Goal: Transaction & Acquisition: Purchase product/service

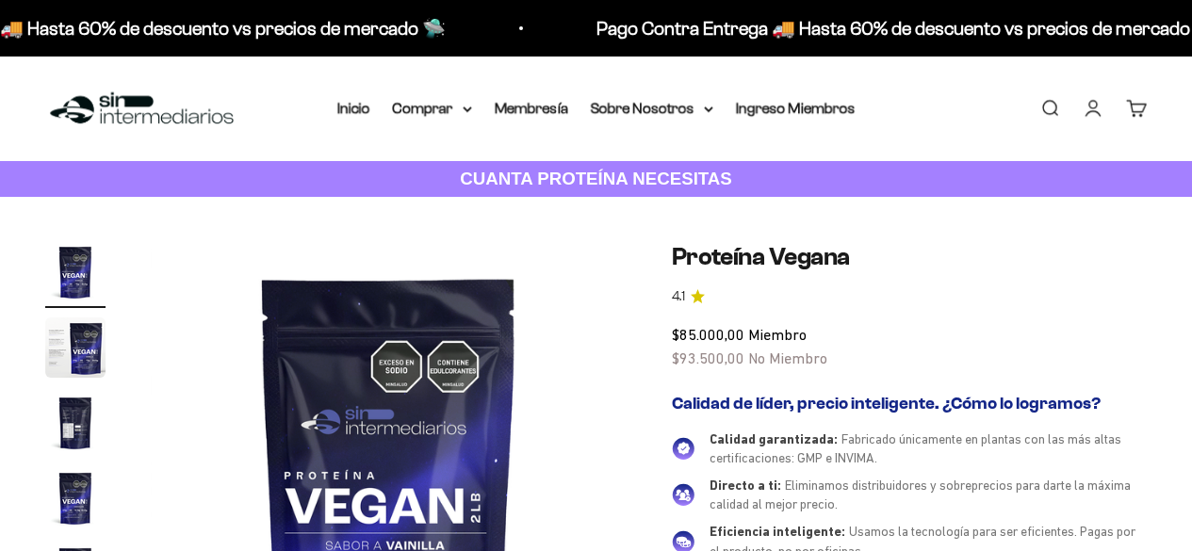
click at [464, 108] on icon at bounding box center [468, 109] width 8 height 4
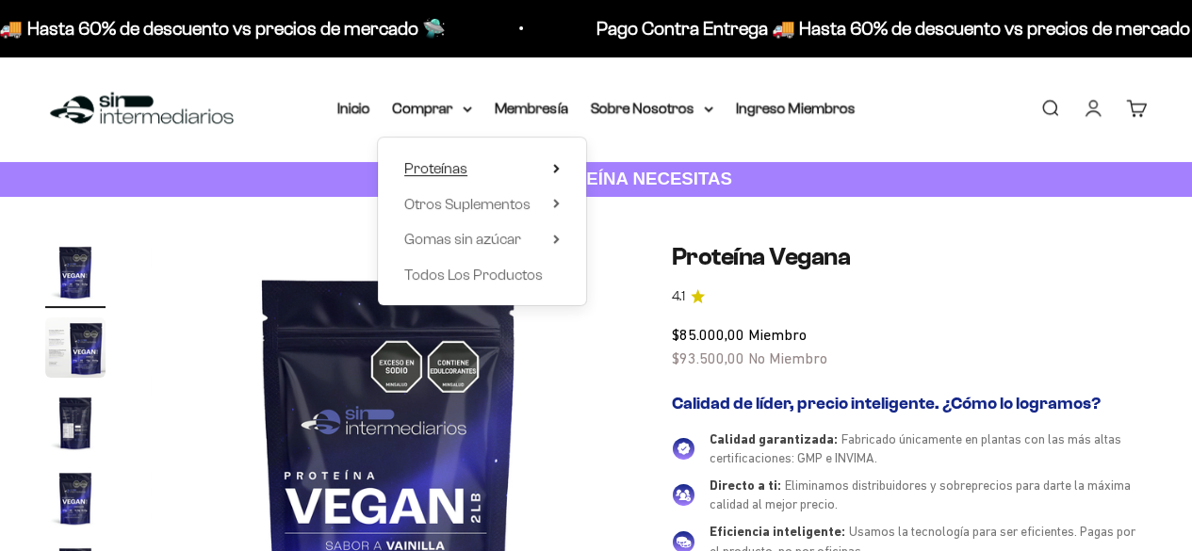
click at [556, 164] on icon at bounding box center [556, 168] width 7 height 9
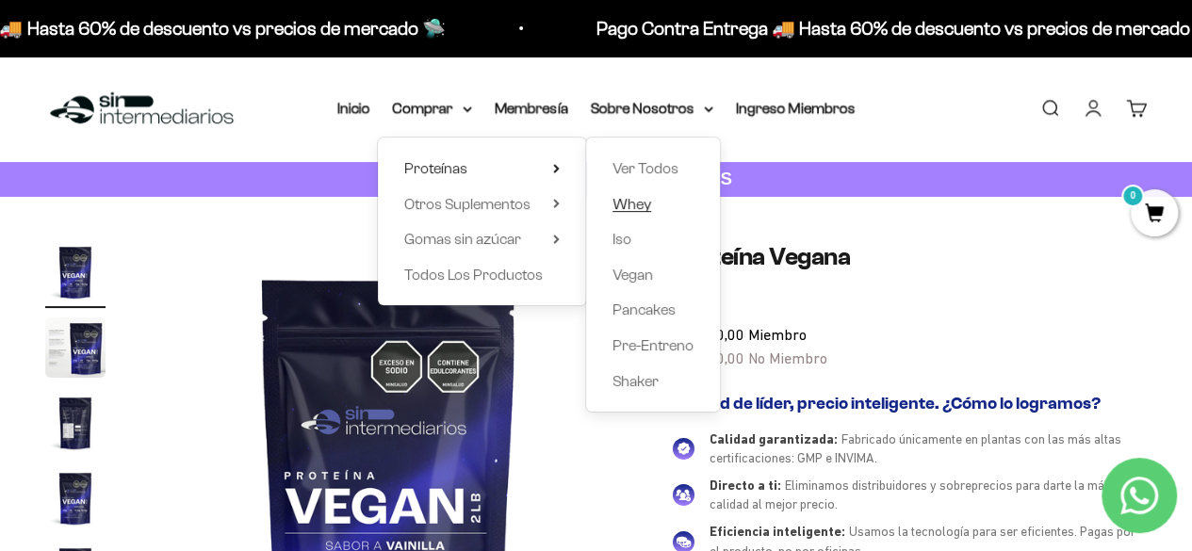
click at [648, 204] on span "Whey" at bounding box center [631, 204] width 39 height 16
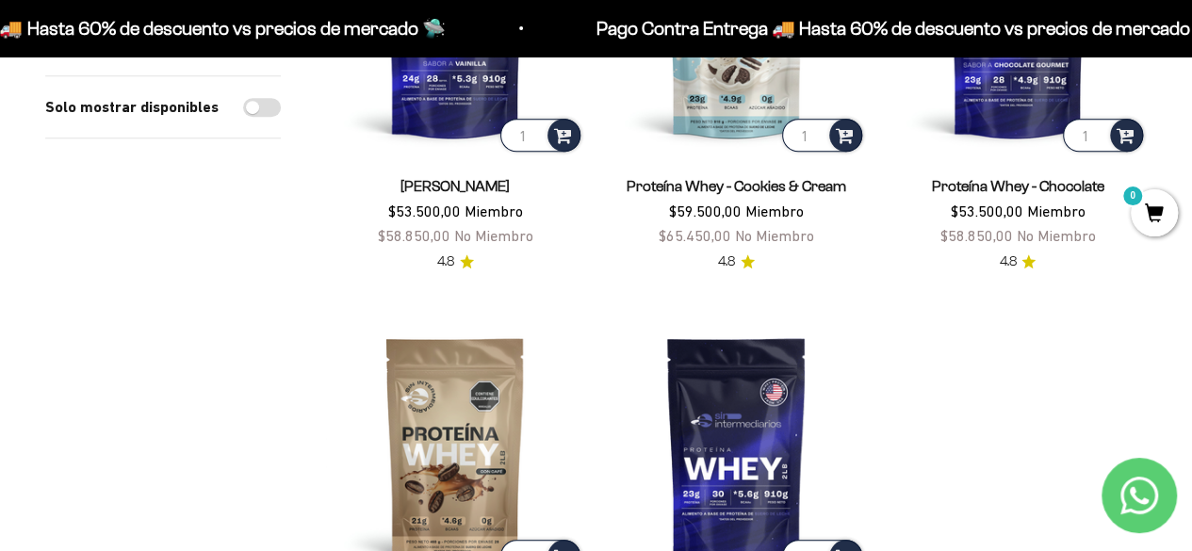
scroll to position [283, 0]
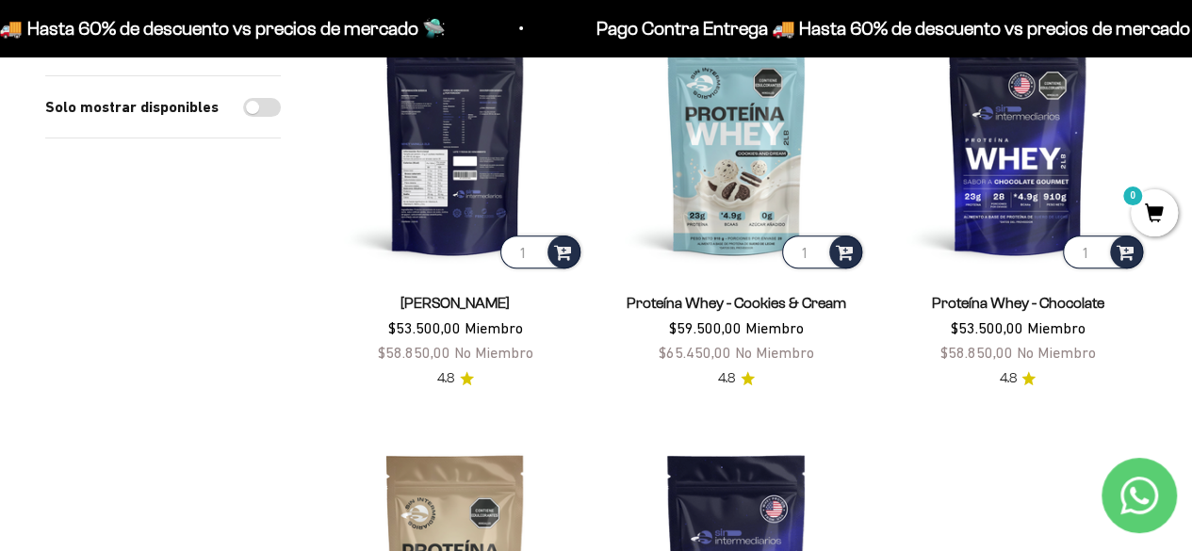
click at [462, 186] on img at bounding box center [455, 143] width 258 height 258
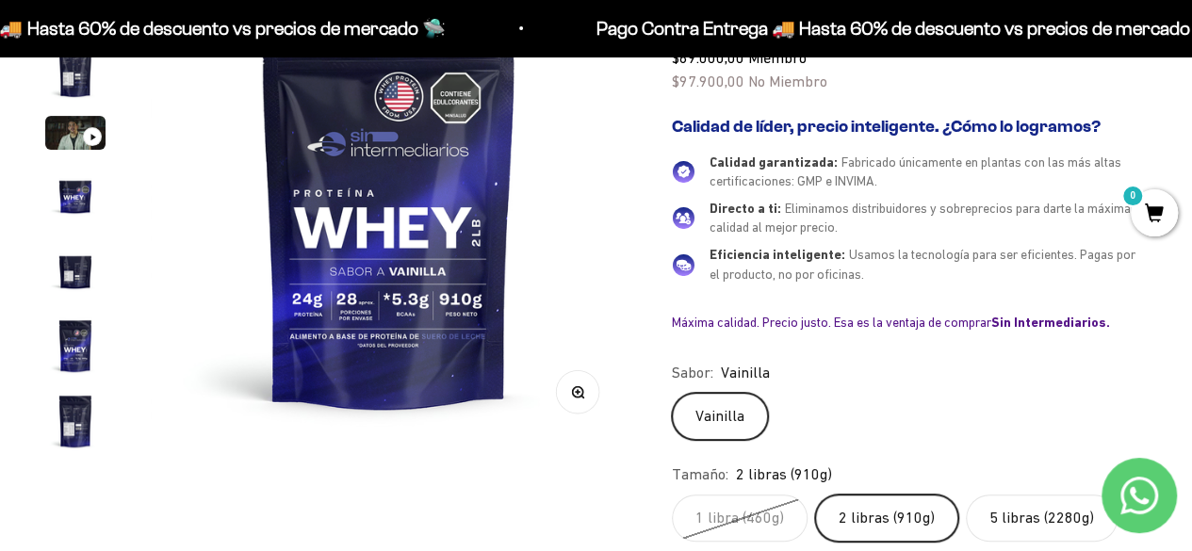
scroll to position [188, 0]
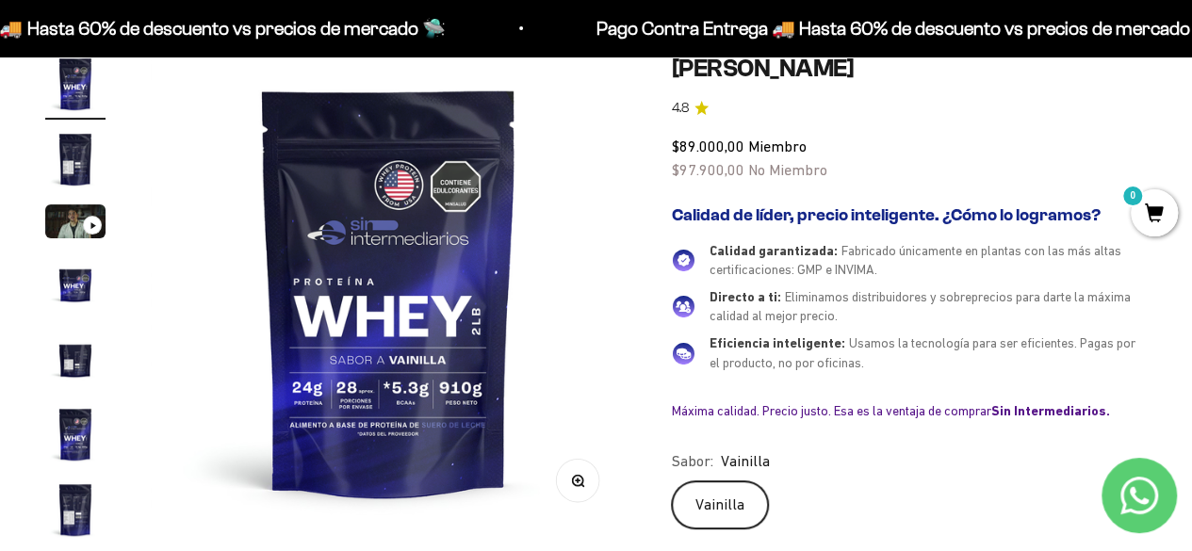
click at [70, 499] on img "Ir al artículo 7" at bounding box center [75, 510] width 60 height 60
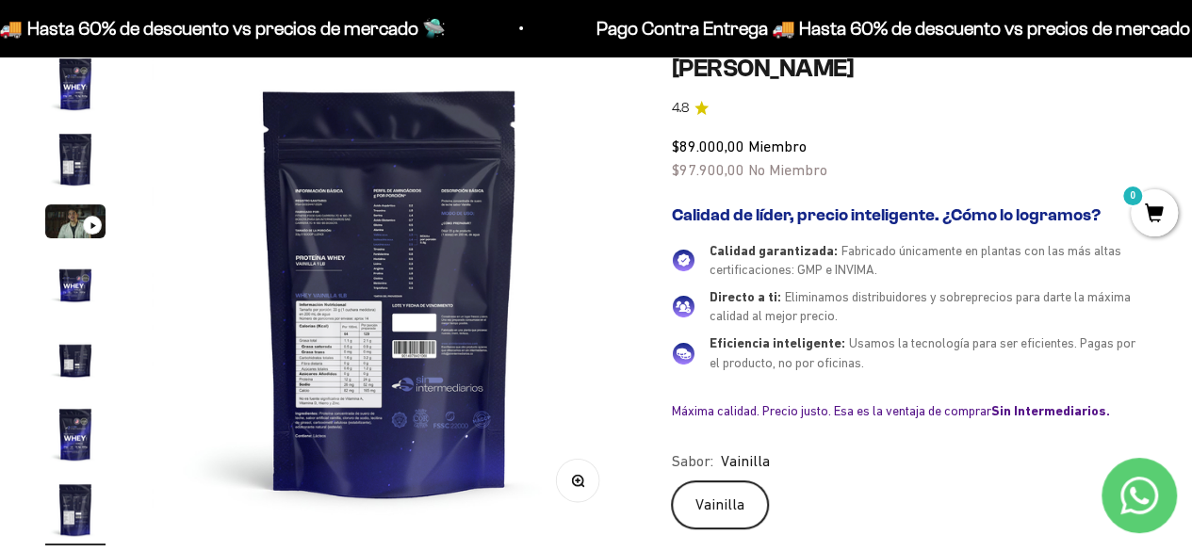
click at [316, 231] on img at bounding box center [390, 292] width 476 height 476
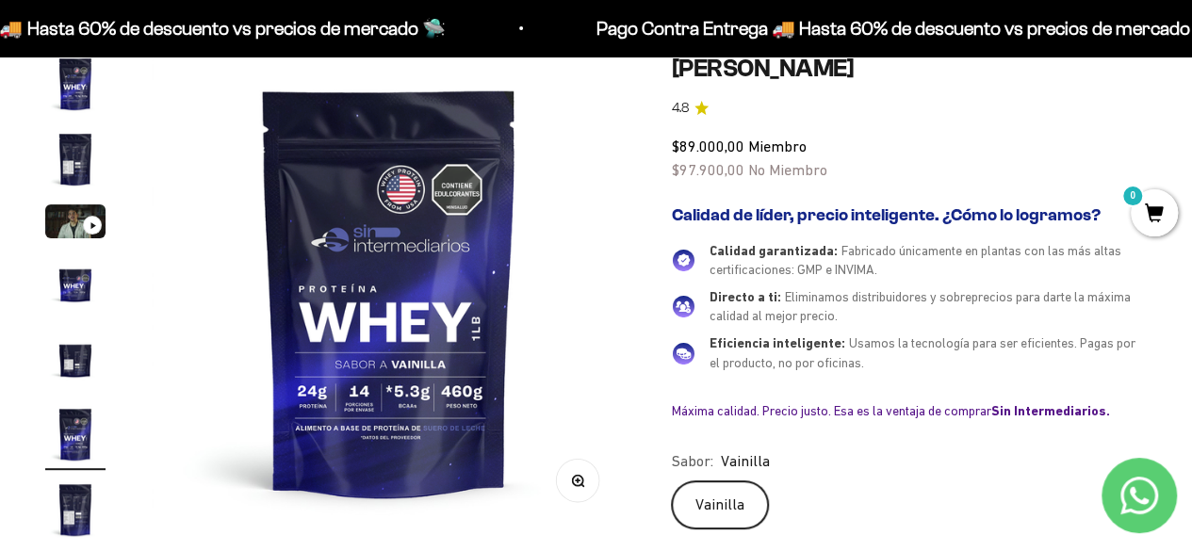
scroll to position [0, 2433]
click at [72, 502] on img "Ir al artículo 7" at bounding box center [75, 510] width 60 height 60
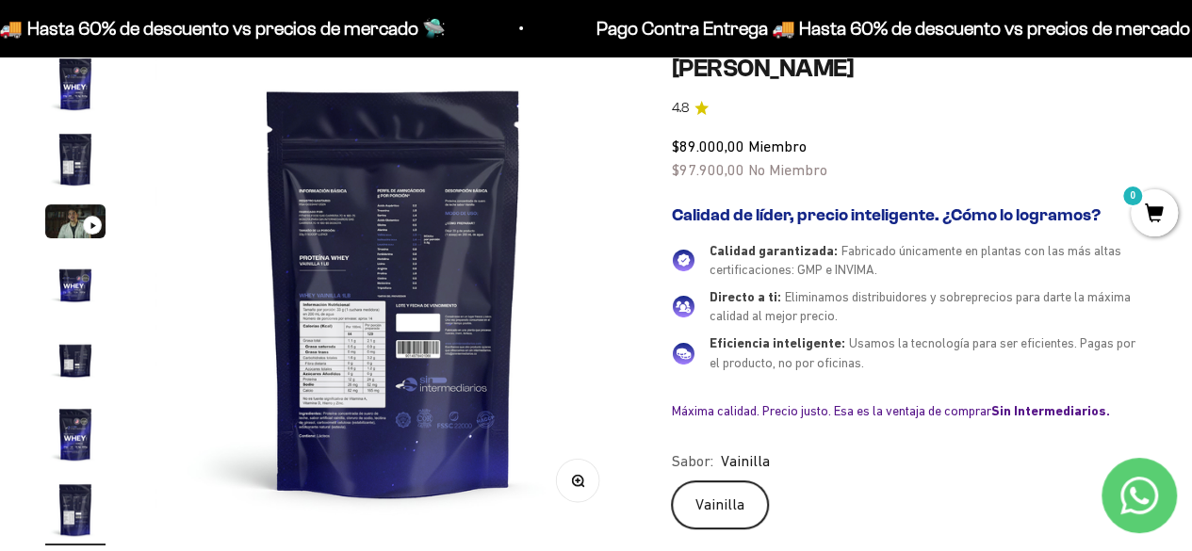
scroll to position [0, 2919]
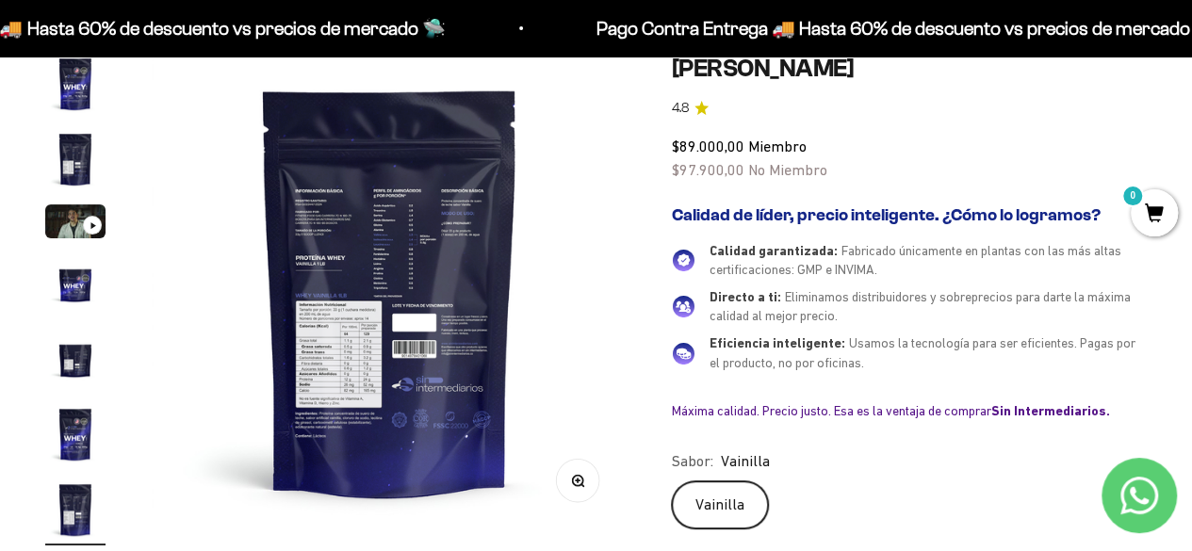
click at [577, 483] on icon "button" at bounding box center [577, 480] width 13 height 13
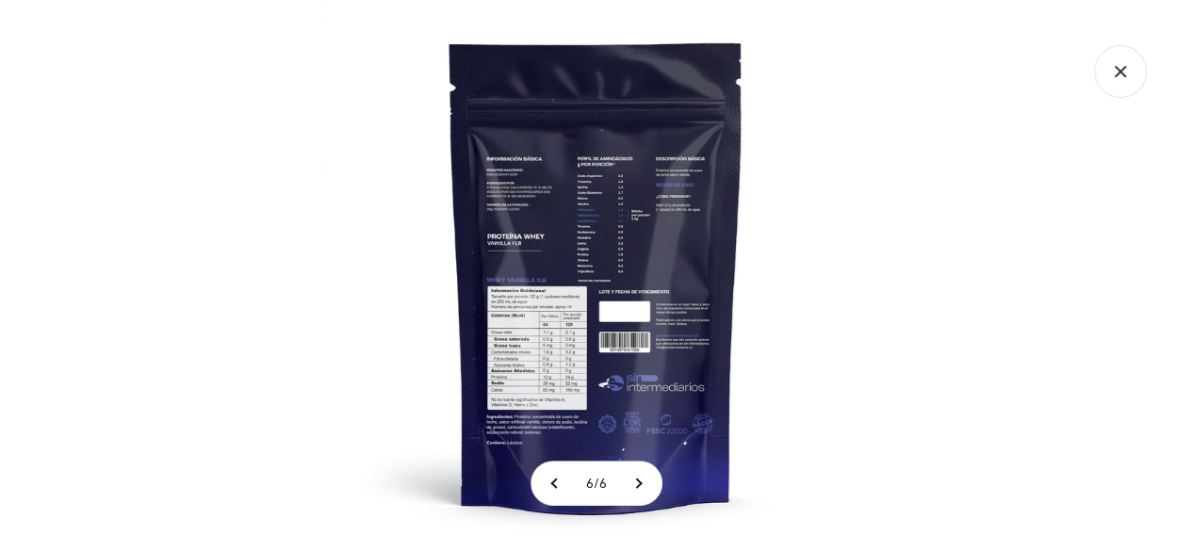
click at [907, 152] on div at bounding box center [596, 275] width 1192 height 551
